Goal: Task Accomplishment & Management: Manage account settings

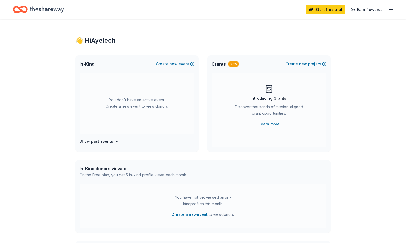
click at [389, 11] on line "button" at bounding box center [391, 11] width 4 height 0
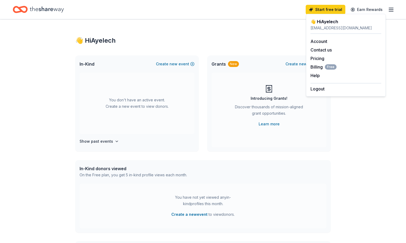
click at [336, 28] on div "[EMAIL_ADDRESS][DOMAIN_NAME]" at bounding box center [346, 28] width 71 height 6
click at [337, 17] on div "👋 Hi Ayelech operationdestination.tx@gmail.com Account Contact us Pricing Billi…" at bounding box center [346, 55] width 80 height 83
click at [335, 21] on div "👋 Hi Ayelech" at bounding box center [346, 21] width 71 height 6
click at [321, 42] on link "Account" at bounding box center [319, 41] width 17 height 5
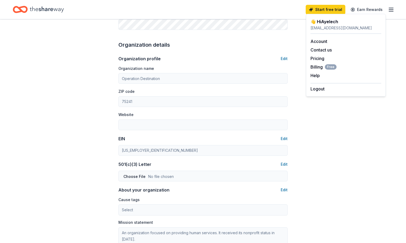
scroll to position [160, 0]
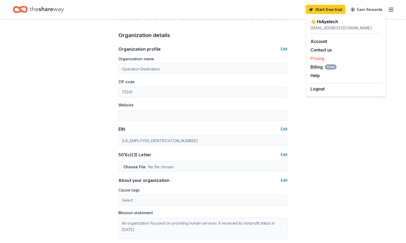
click at [315, 60] on link "Pricing" at bounding box center [318, 58] width 14 height 5
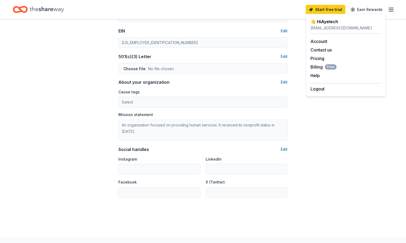
scroll to position [266, 0]
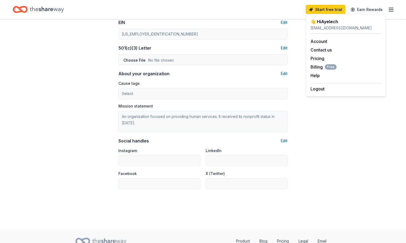
click at [388, 7] on icon "button" at bounding box center [391, 9] width 6 height 6
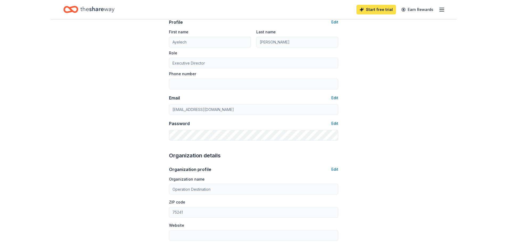
scroll to position [0, 0]
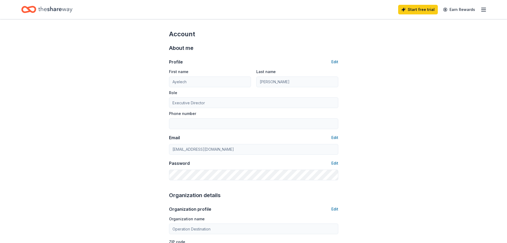
click at [64, 10] on icon "Home" at bounding box center [55, 9] width 34 height 11
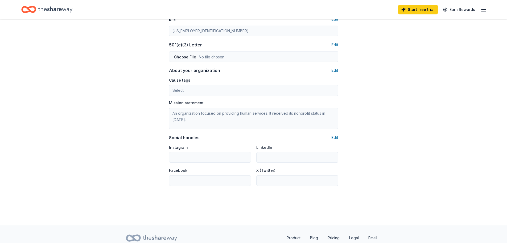
scroll to position [290, 0]
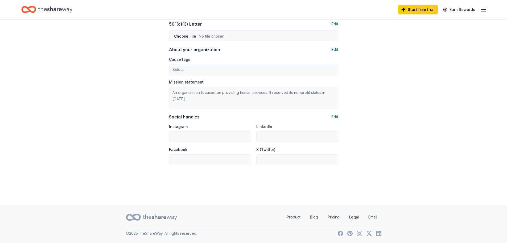
click at [406, 10] on icon "button" at bounding box center [484, 9] width 6 height 6
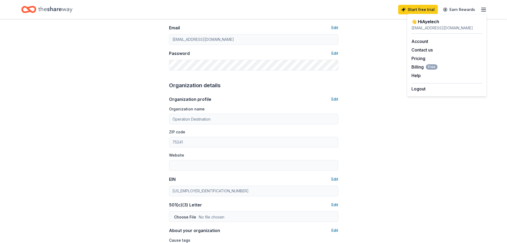
scroll to position [0, 0]
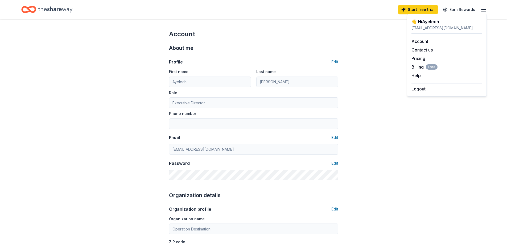
drag, startPoint x: 399, startPoint y: 121, endPoint x: 401, endPoint y: 117, distance: 4.6
